Goal: Task Accomplishment & Management: Manage account settings

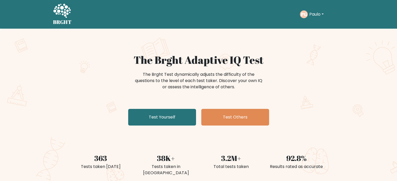
click at [317, 13] on button "Paulo" at bounding box center [316, 14] width 17 height 7
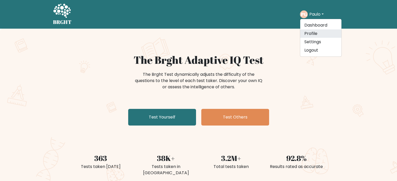
click at [314, 32] on link "Profile" at bounding box center [320, 34] width 41 height 8
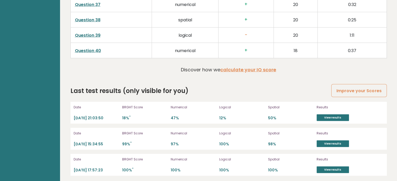
scroll to position [1393, 0]
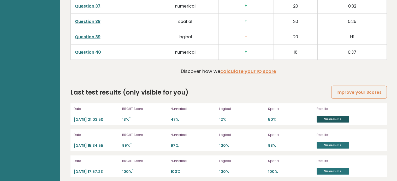
click at [342, 117] on link "View results" at bounding box center [333, 119] width 32 height 7
click at [344, 142] on link "View results" at bounding box center [333, 145] width 32 height 7
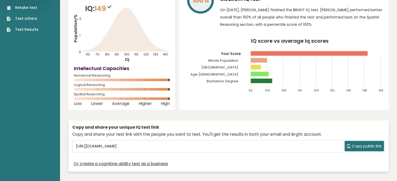
scroll to position [0, 0]
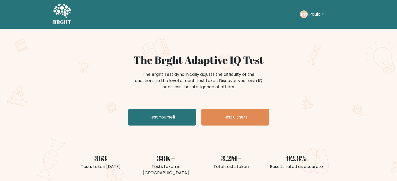
click at [316, 15] on button "Paulo" at bounding box center [316, 14] width 17 height 7
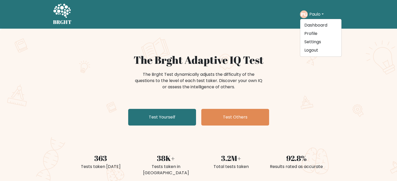
click at [316, 15] on button "Paulo" at bounding box center [316, 14] width 17 height 7
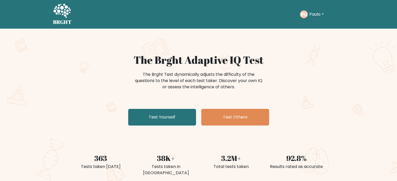
scroll to position [159, 0]
